Goal: Transaction & Acquisition: Purchase product/service

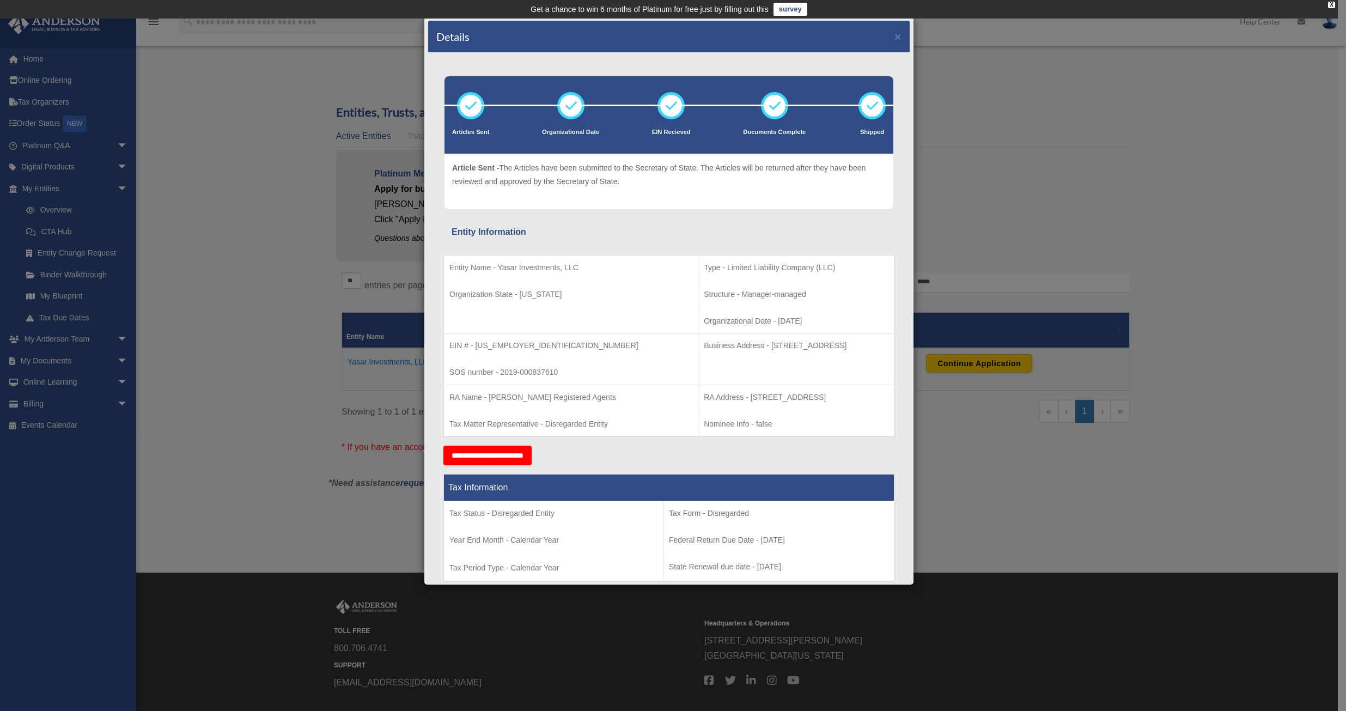
click at [1129, 120] on div "Details × Articles Sent Organizational Date" at bounding box center [673, 355] width 1346 height 711
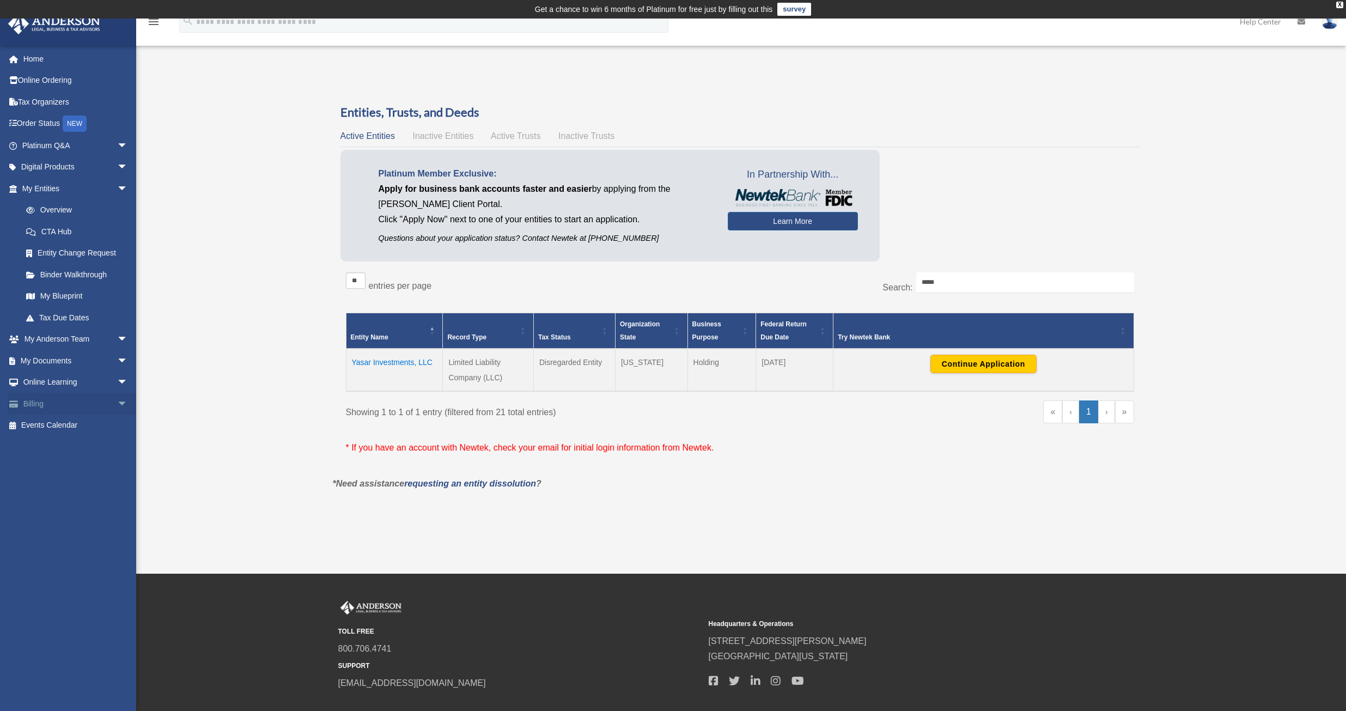
click at [60, 405] on link "Billing arrow_drop_down" at bounding box center [76, 404] width 137 height 22
click at [117, 404] on span "arrow_drop_down" at bounding box center [128, 404] width 22 height 22
click at [81, 422] on link "$ Open Invoices" at bounding box center [79, 426] width 129 height 22
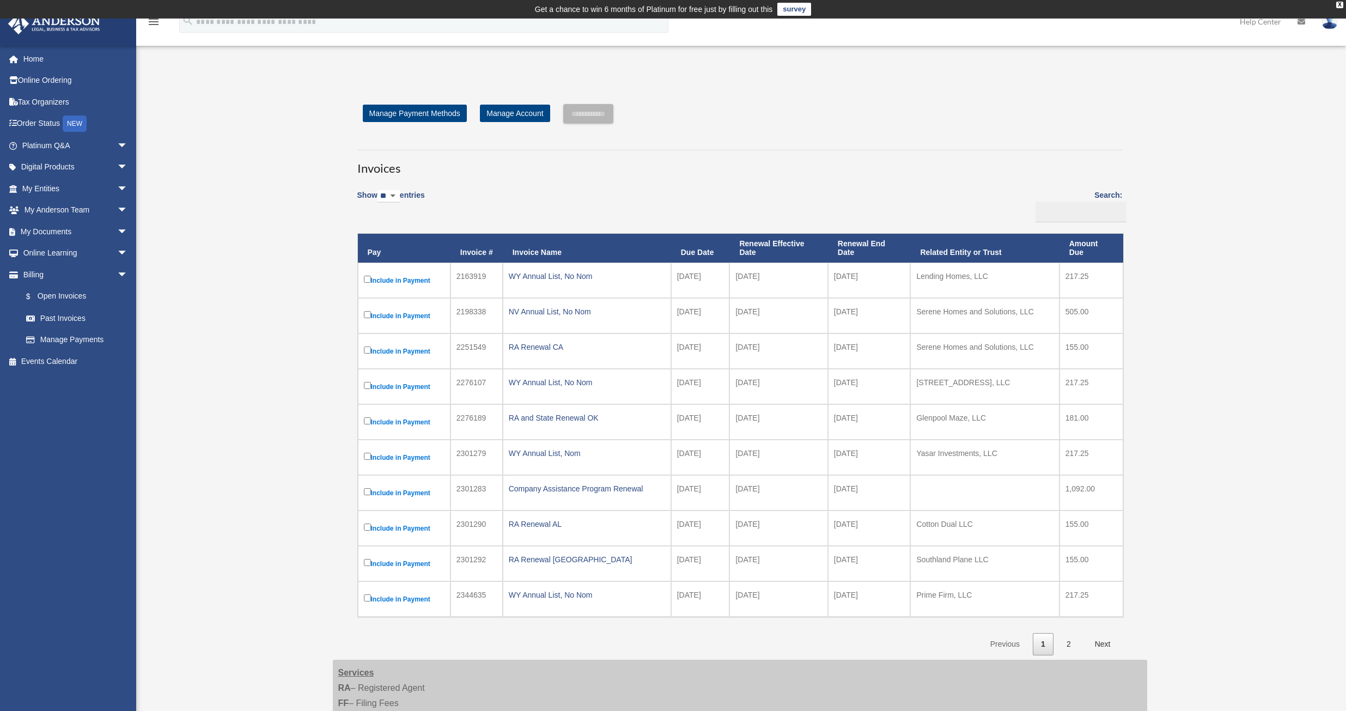
click at [698, 277] on td "[DATE]" at bounding box center [700, 280] width 59 height 35
click at [950, 276] on td "Lending Homes, LLC" at bounding box center [984, 280] width 149 height 35
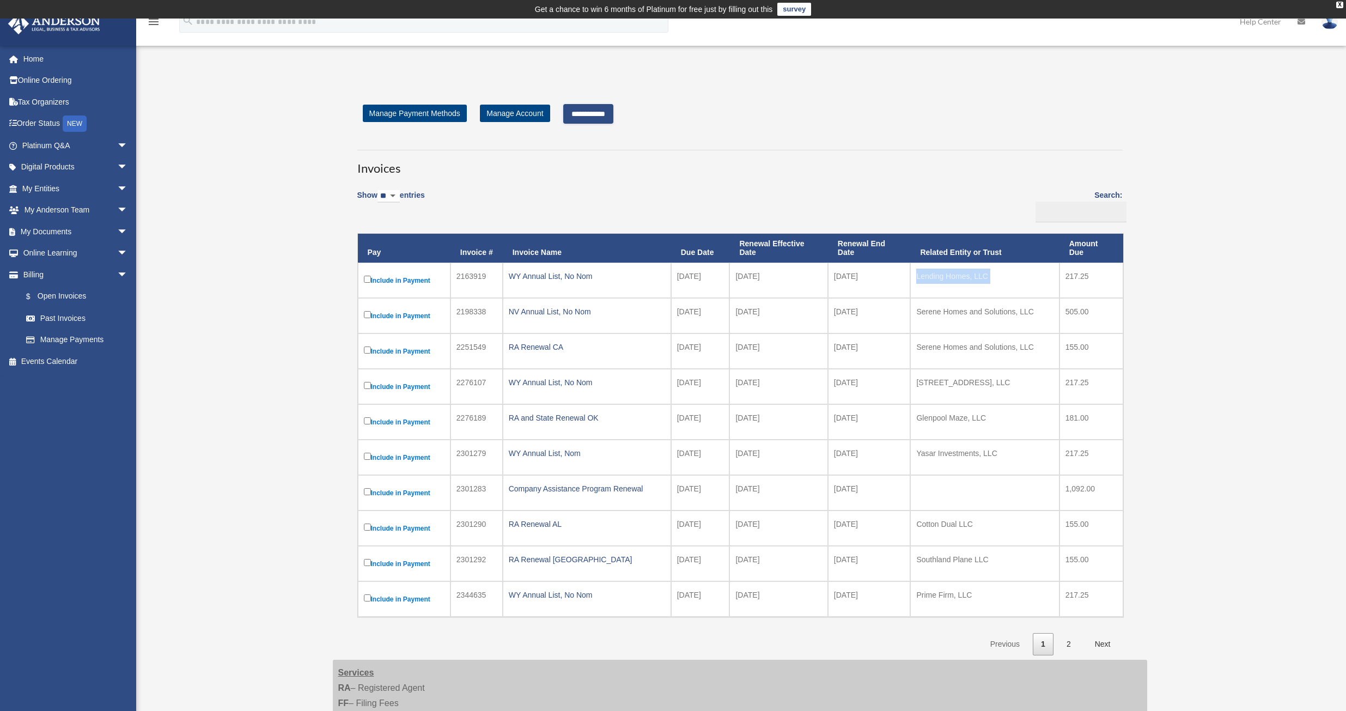
click at [950, 277] on td "Lending Homes, LLC" at bounding box center [984, 280] width 149 height 35
click at [594, 117] on input "**********" at bounding box center [588, 114] width 50 height 20
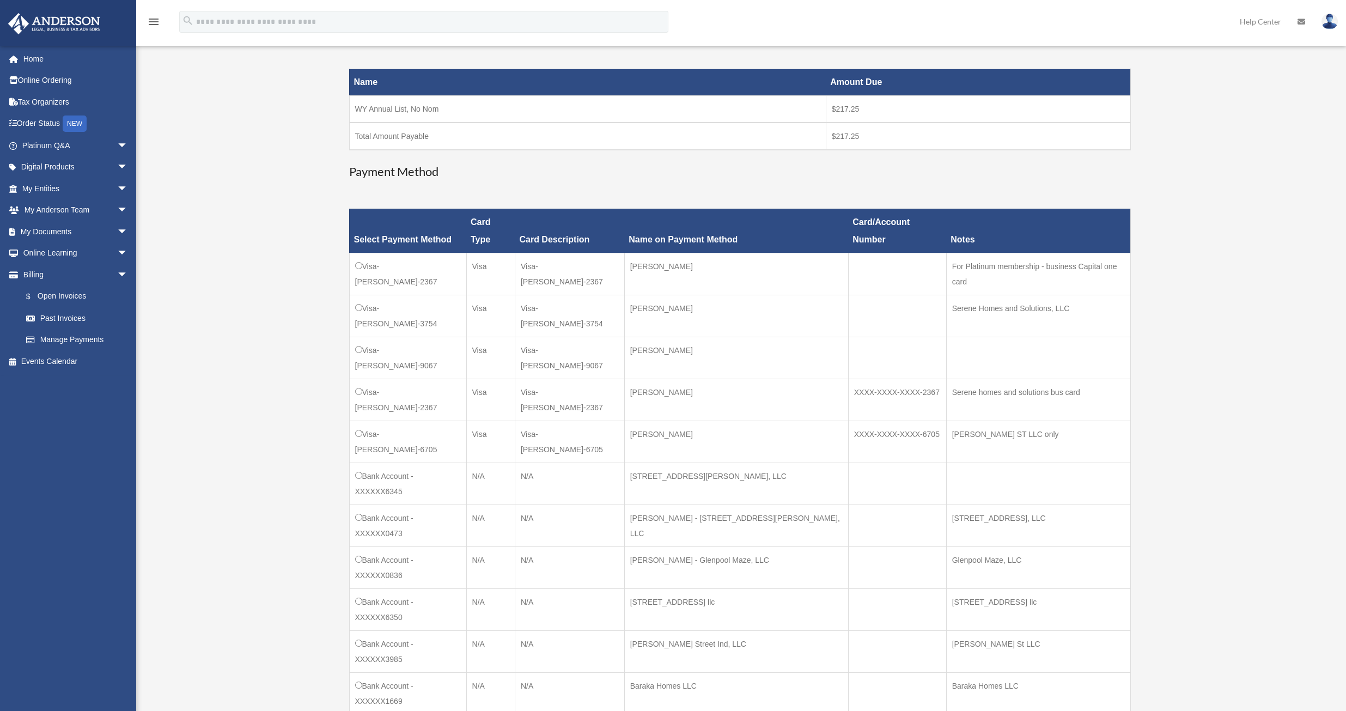
scroll to position [200, 0]
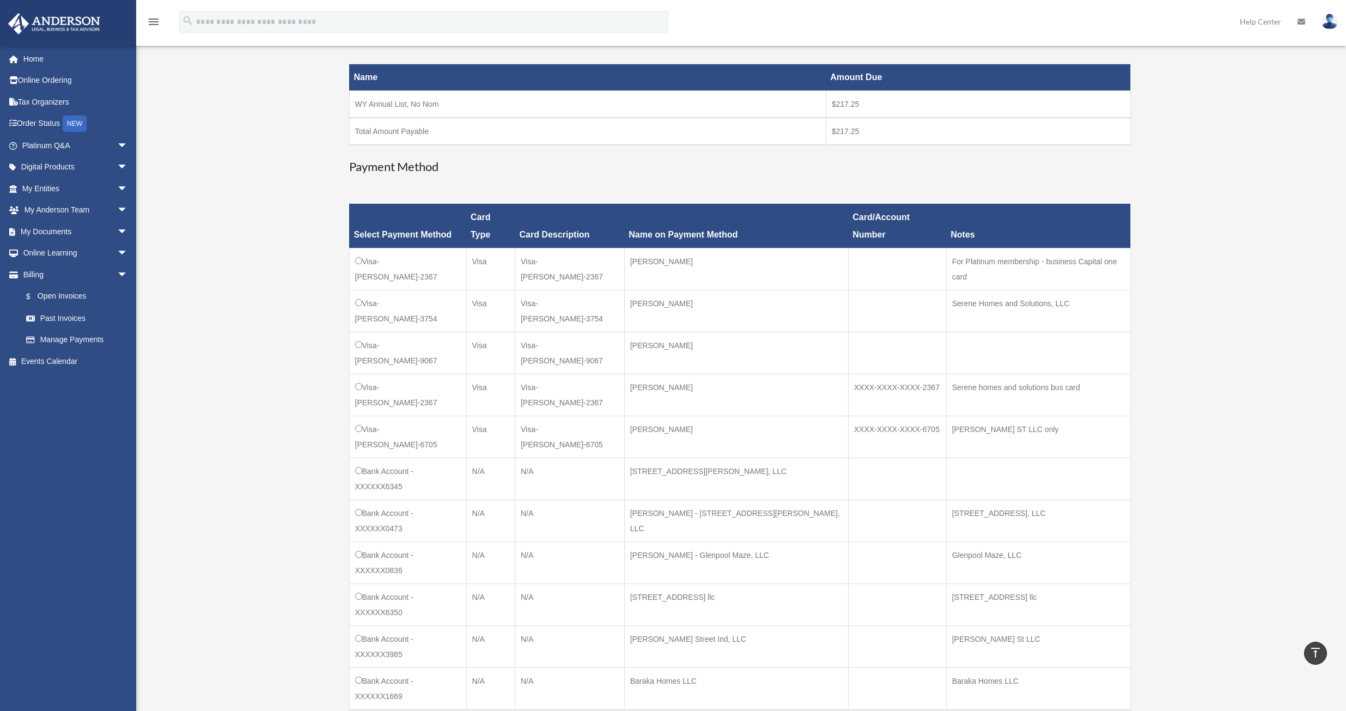
click at [357, 332] on td "Visa-[PERSON_NAME]-9067" at bounding box center [407, 353] width 117 height 42
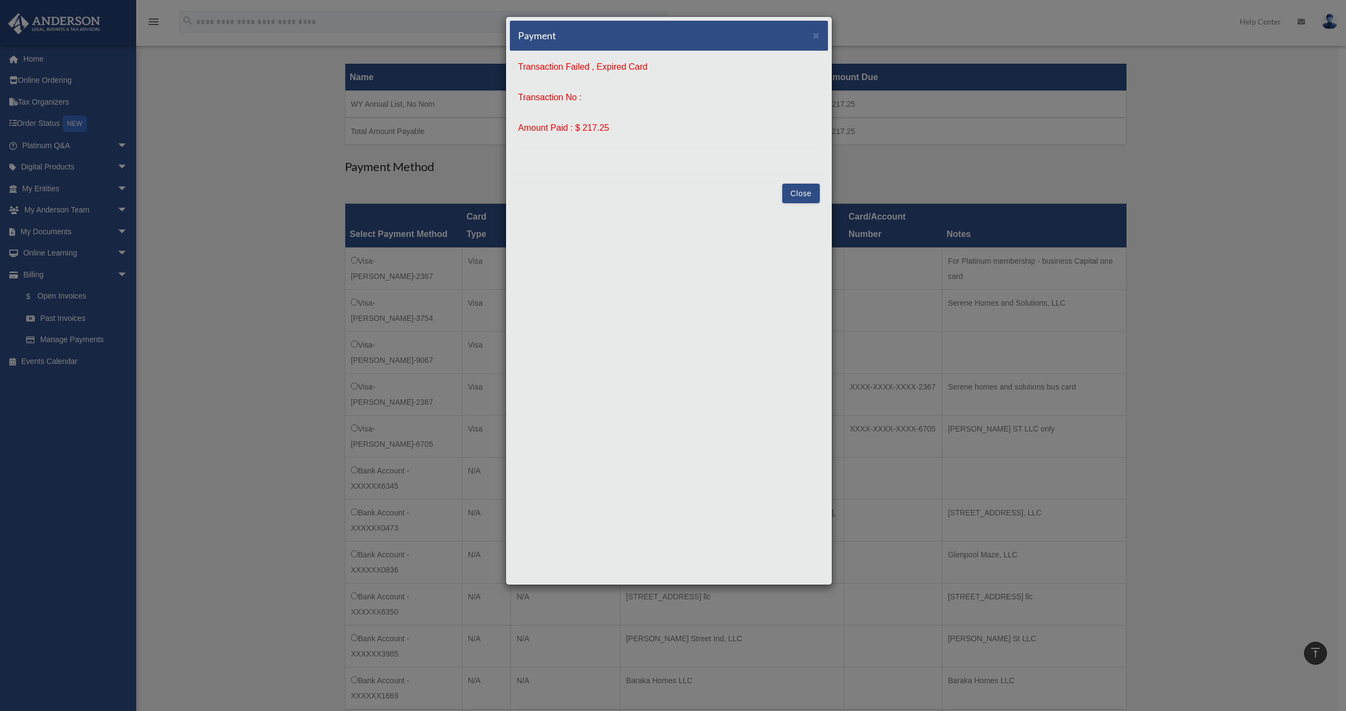
click at [798, 190] on button "Close" at bounding box center [801, 194] width 38 height 20
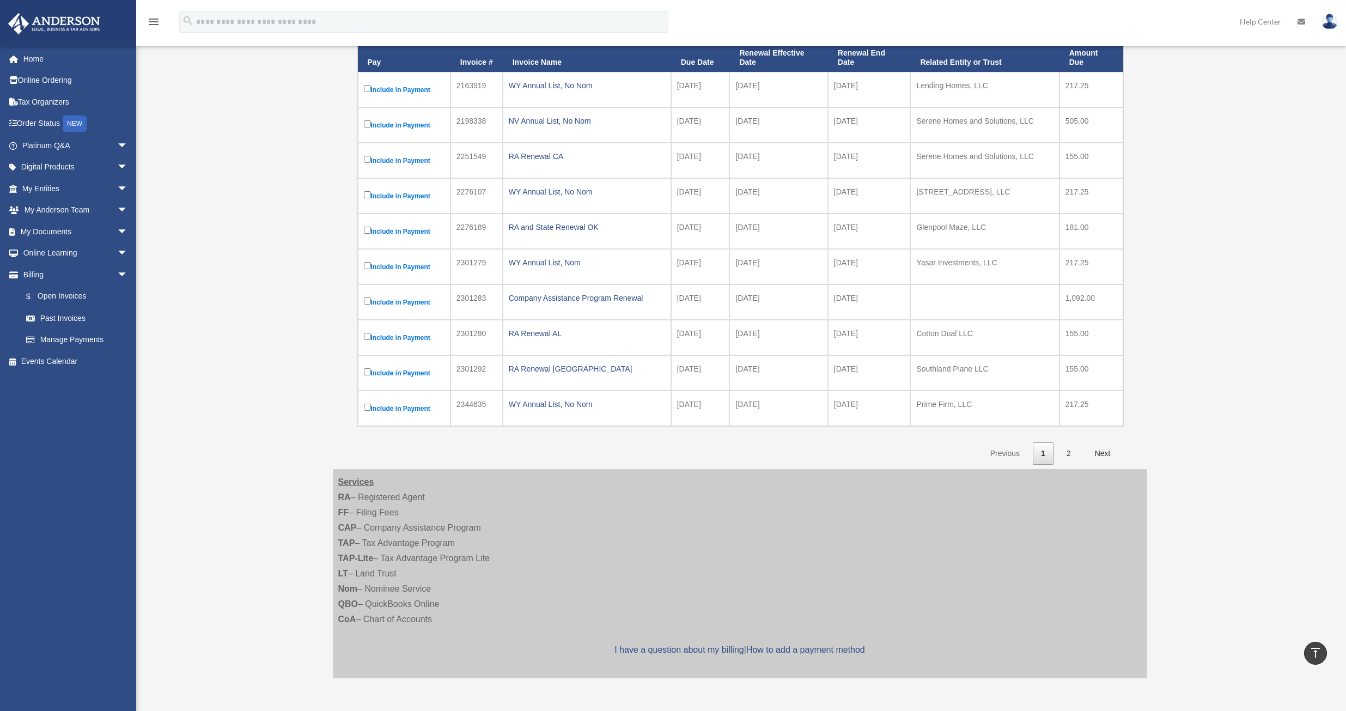
scroll to position [1, 0]
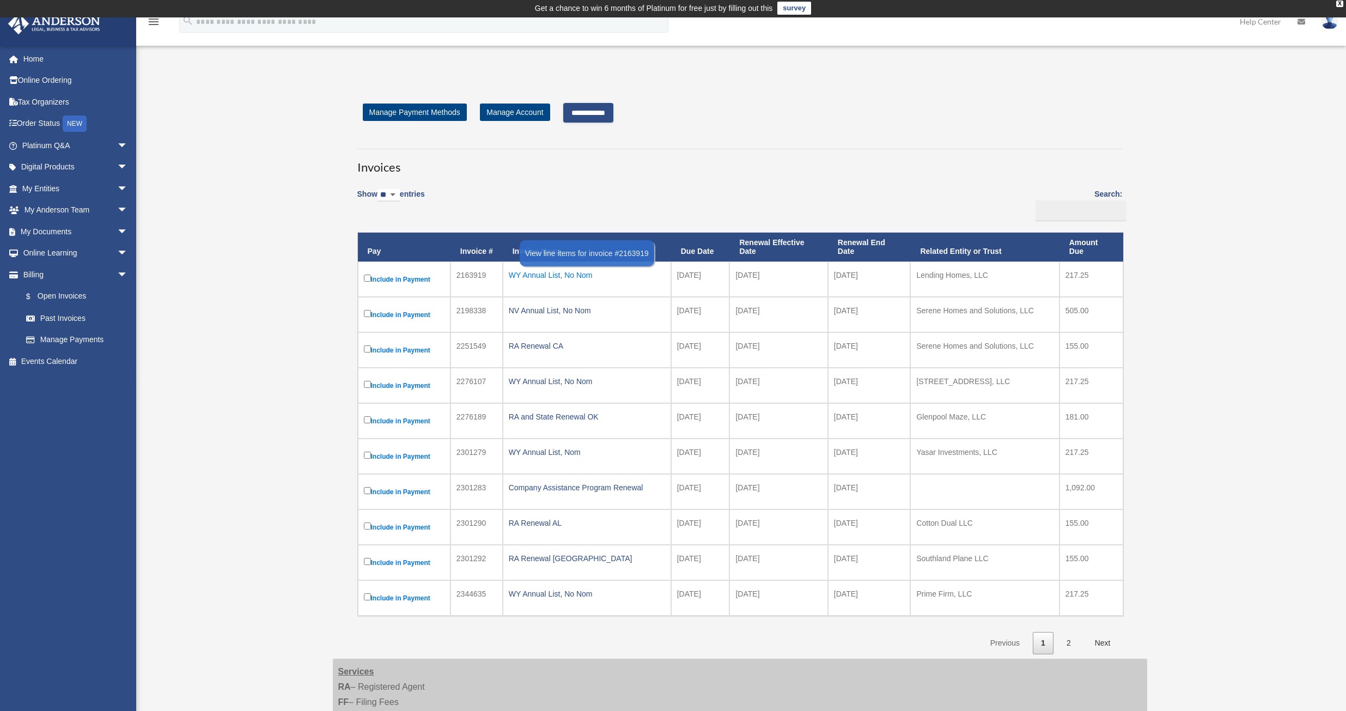
click at [576, 279] on div "WY Annual List, No Nom" at bounding box center [587, 274] width 156 height 15
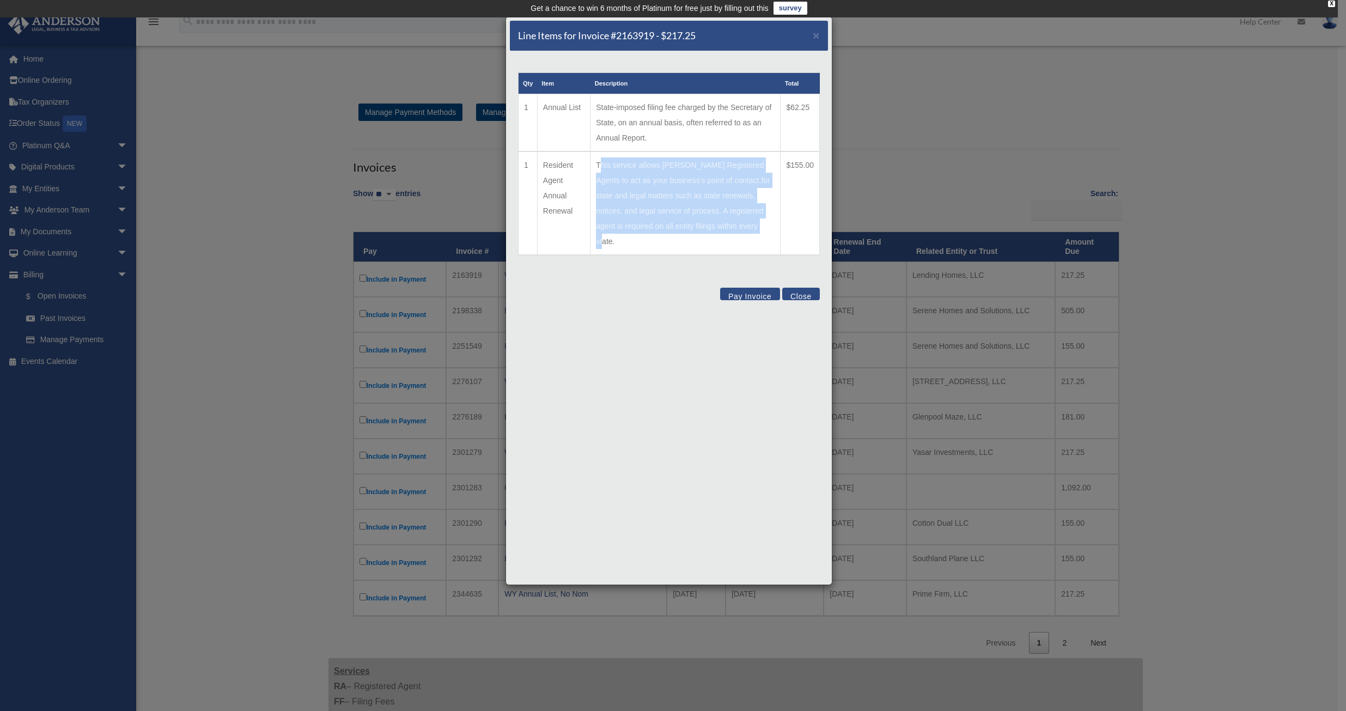
drag, startPoint x: 600, startPoint y: 165, endPoint x: 795, endPoint y: 253, distance: 214.8
click at [762, 234] on td "This service allows [PERSON_NAME] Registered Agents to act as your business's p…" at bounding box center [686, 203] width 190 height 104
click at [802, 288] on button "Close" at bounding box center [801, 294] width 38 height 13
